Goal: Navigation & Orientation: Find specific page/section

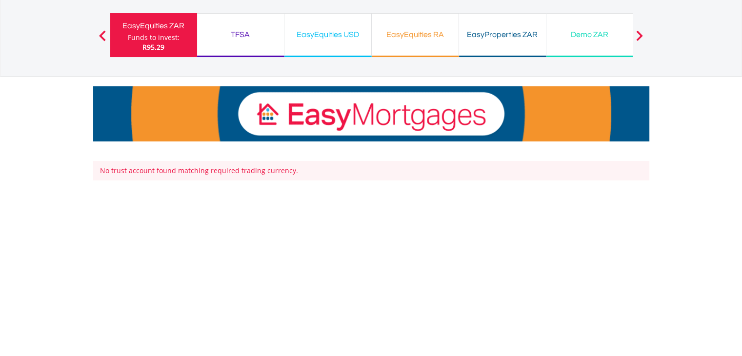
scroll to position [98, 0]
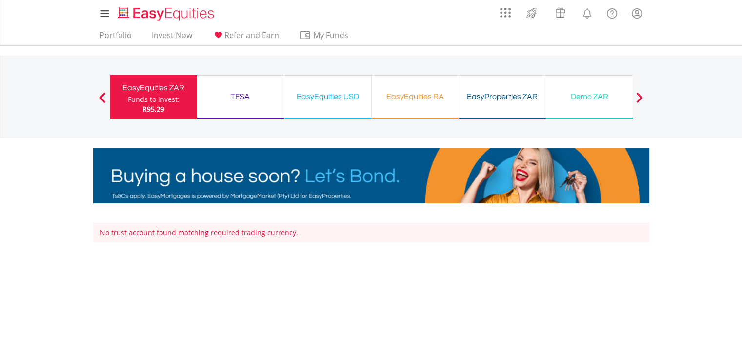
click at [138, 92] on div "EasyEquities ZAR" at bounding box center [153, 88] width 75 height 14
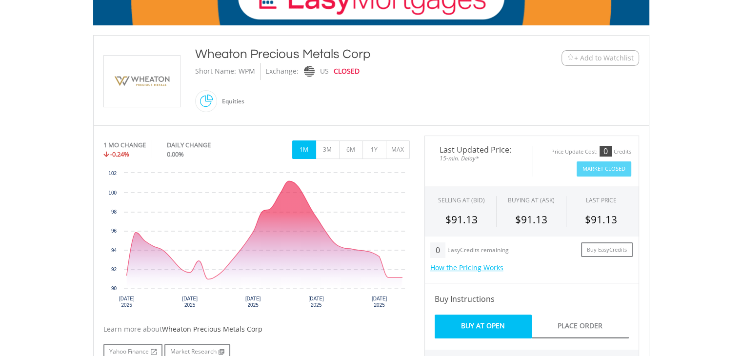
scroll to position [195, 0]
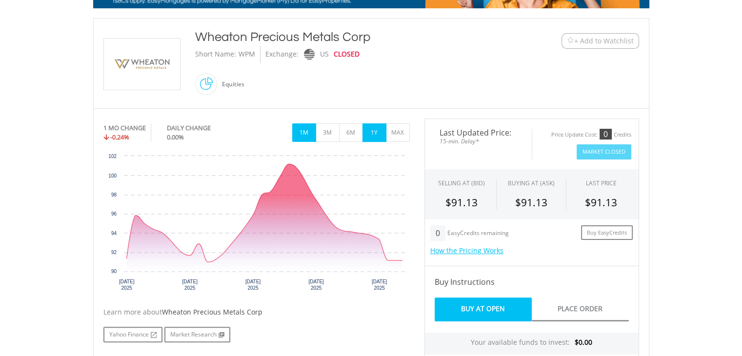
click at [375, 129] on button "1Y" at bounding box center [374, 132] width 24 height 19
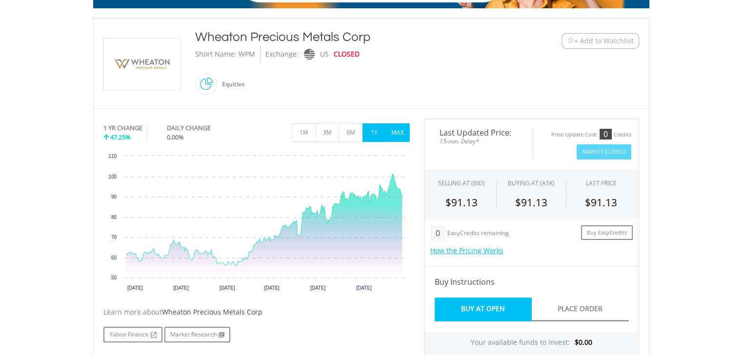
click at [404, 129] on button "MAX" at bounding box center [398, 132] width 24 height 19
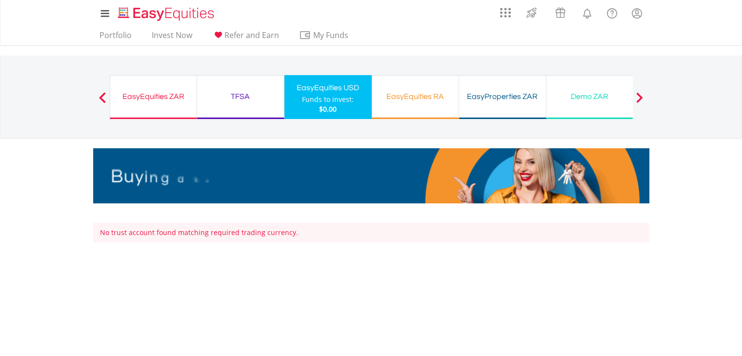
click at [144, 108] on div "EasyEquities ZAR Funds to invest: $0.00" at bounding box center [153, 97] width 87 height 44
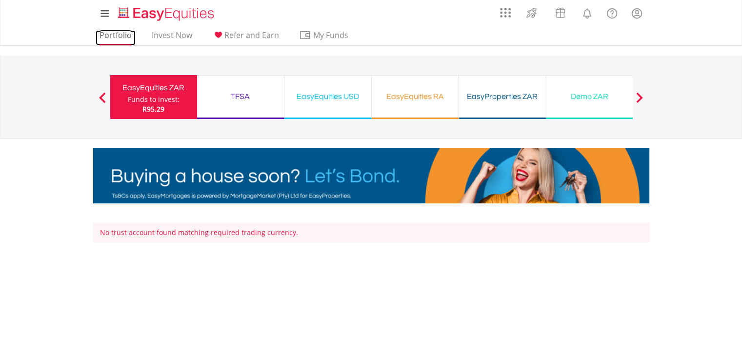
click at [111, 30] on link "Portfolio" at bounding box center [116, 37] width 40 height 15
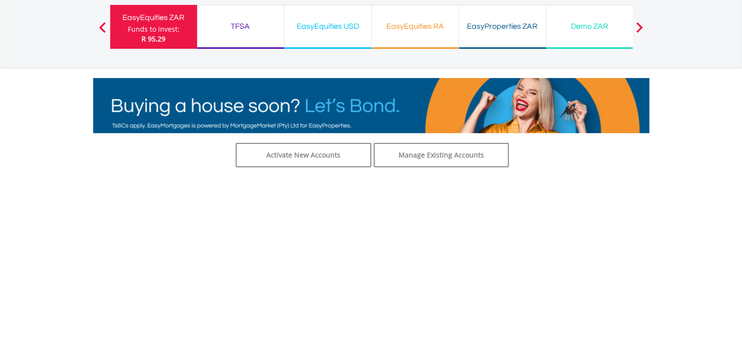
scroll to position [49, 0]
